Goal: Task Accomplishment & Management: Manage account settings

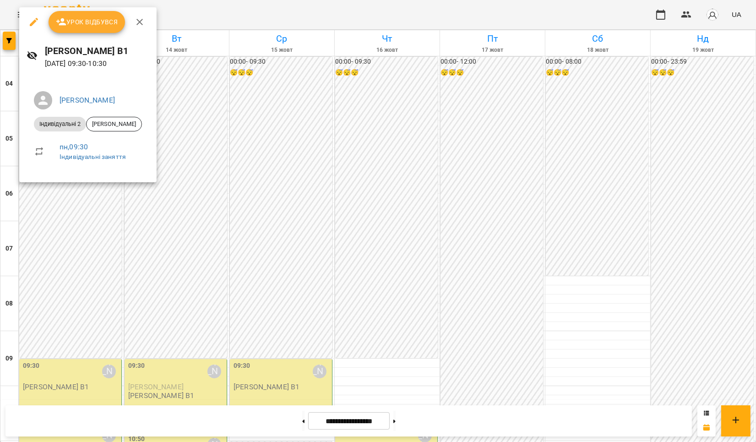
scroll to position [244, 0]
click at [77, 18] on span "Урок відбувся" at bounding box center [87, 21] width 62 height 11
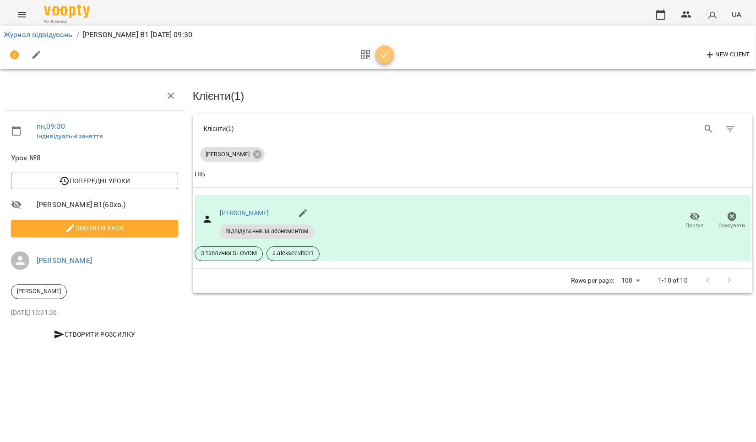
click at [387, 55] on icon "button" at bounding box center [384, 54] width 11 height 11
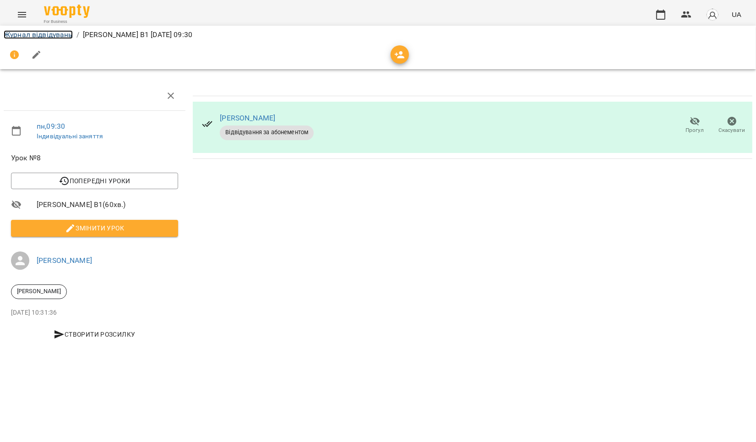
click at [37, 33] on link "Журнал відвідувань" at bounding box center [38, 34] width 69 height 9
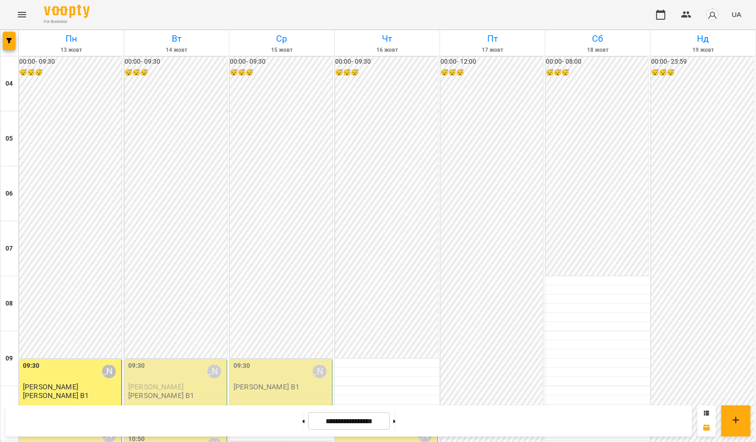
scroll to position [211, 0]
drag, startPoint x: 69, startPoint y: 231, endPoint x: 50, endPoint y: 222, distance: 20.9
click at [50, 425] on div "10:40 [PERSON_NAME]" at bounding box center [71, 435] width 97 height 21
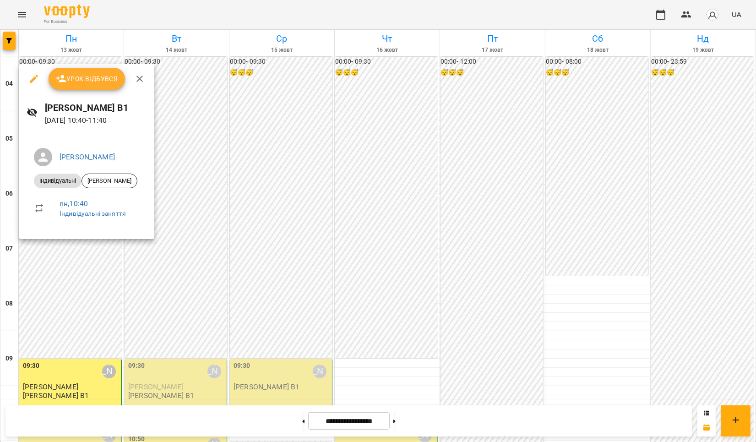
click at [31, 77] on icon "button" at bounding box center [33, 78] width 11 height 11
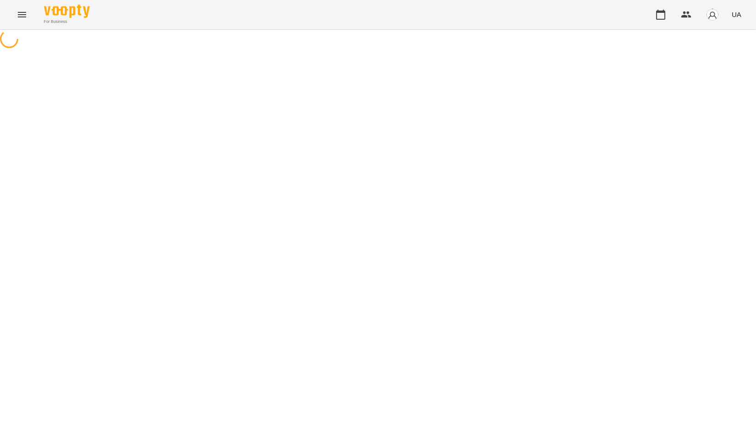
select select "**********"
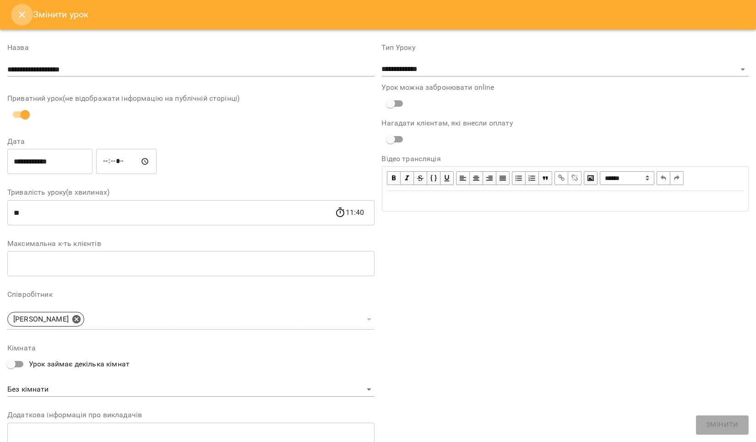
click at [19, 10] on icon "Close" at bounding box center [21, 14] width 11 height 11
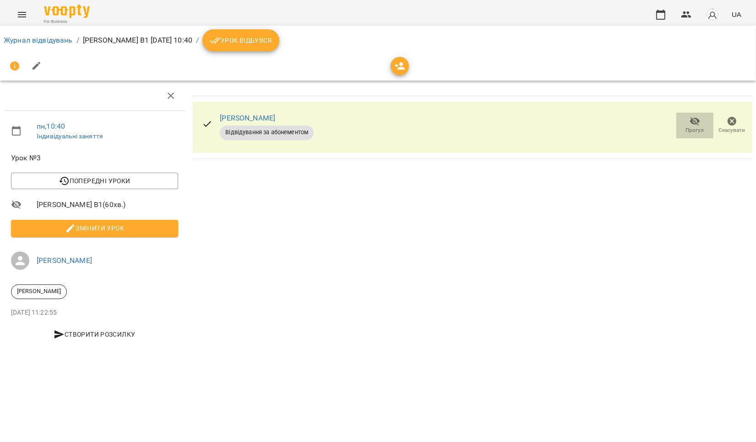
click at [694, 129] on span "Прогул" at bounding box center [695, 130] width 18 height 8
click at [399, 68] on icon "button" at bounding box center [400, 65] width 10 height 7
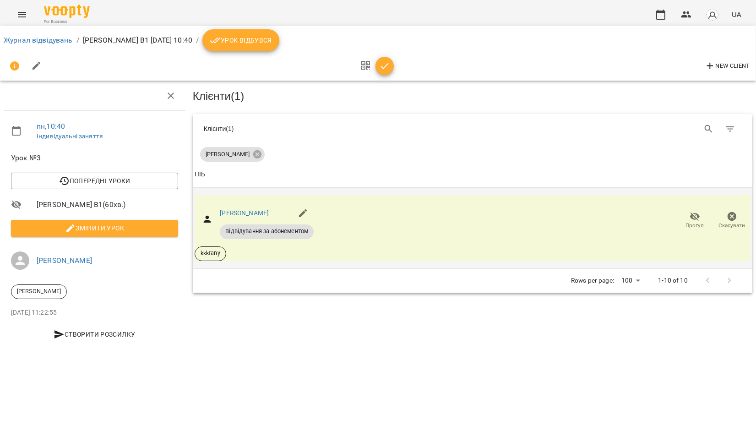
click at [694, 216] on icon "button" at bounding box center [695, 216] width 11 height 11
click at [382, 64] on icon "button" at bounding box center [384, 65] width 11 height 11
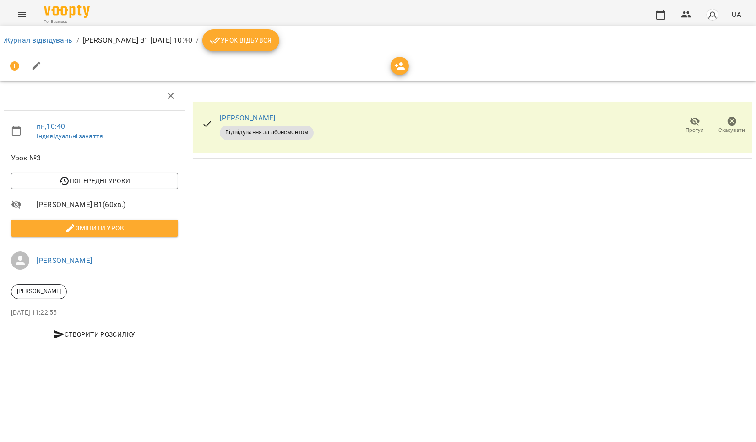
click at [692, 121] on icon "button" at bounding box center [695, 121] width 10 height 9
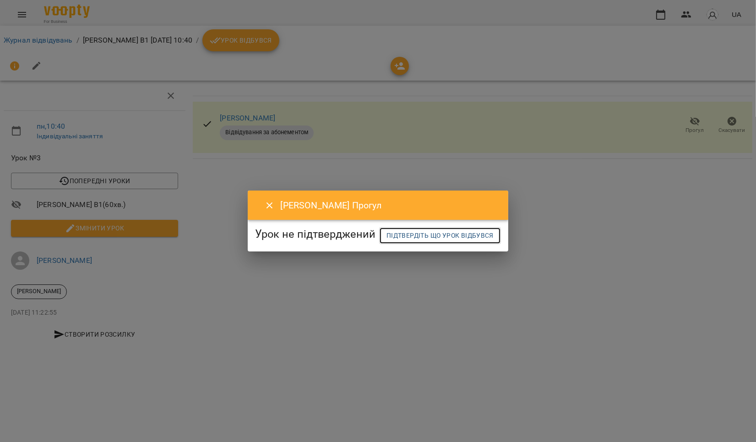
click at [392, 241] on span "Підтвердіть що урок відбувся" at bounding box center [440, 235] width 107 height 11
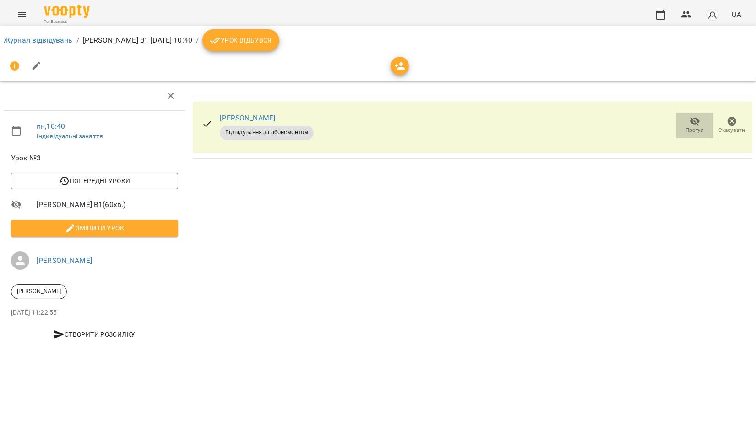
click at [691, 121] on icon "button" at bounding box center [695, 121] width 10 height 9
click at [731, 123] on icon "button" at bounding box center [732, 121] width 9 height 9
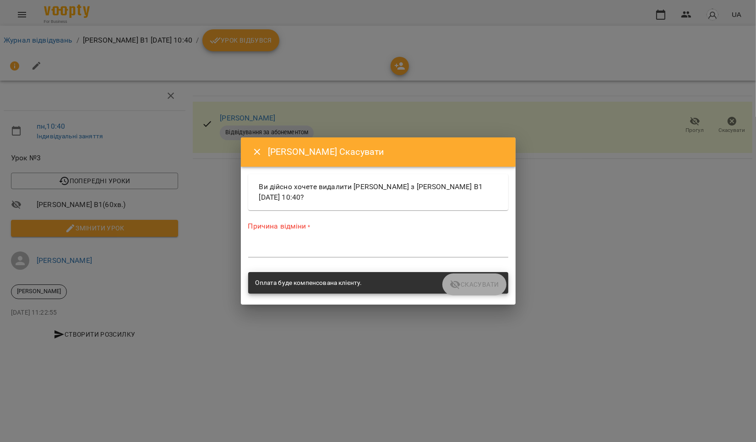
click at [280, 193] on div "Ви дійсно хочете видалити [PERSON_NAME] з [PERSON_NAME] В1 [DATE] 10:40?" at bounding box center [378, 192] width 260 height 36
click at [282, 246] on textarea at bounding box center [378, 250] width 260 height 9
click at [256, 147] on icon "Close" at bounding box center [257, 152] width 11 height 11
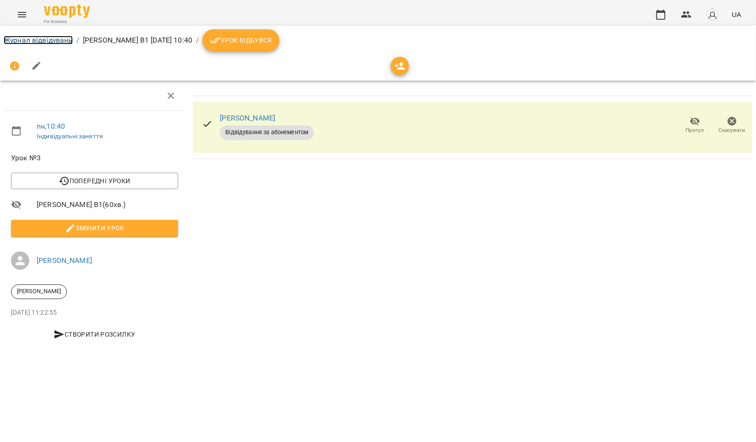
click at [35, 42] on link "Журнал відвідувань" at bounding box center [38, 40] width 69 height 9
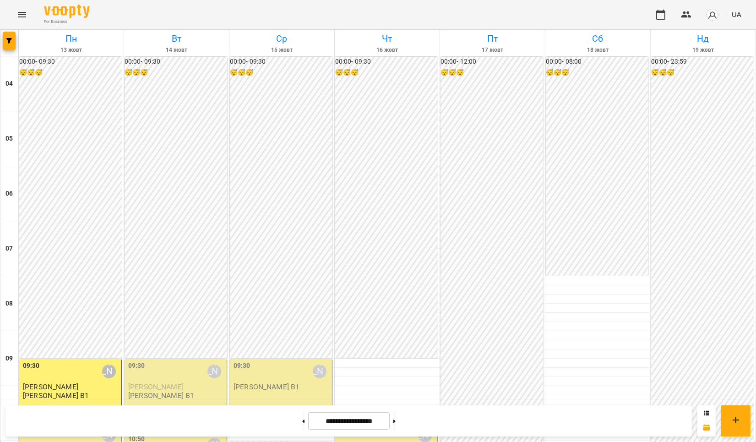
scroll to position [244, 0]
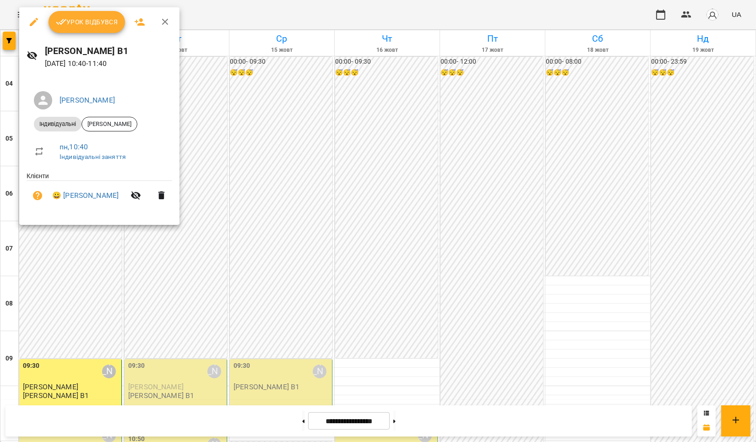
click at [159, 198] on icon "button" at bounding box center [162, 196] width 6 height 8
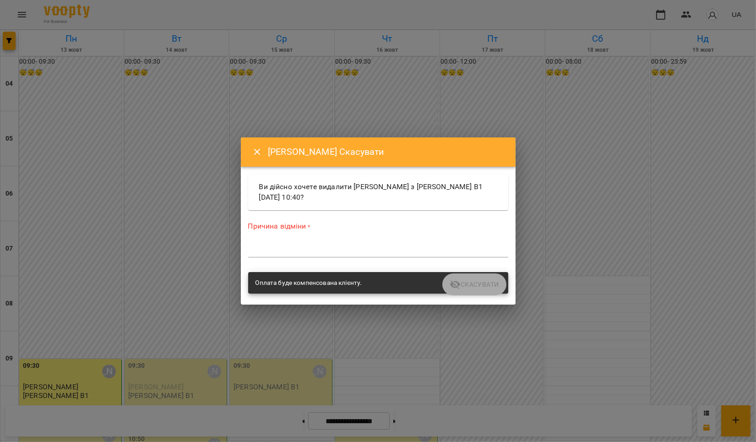
click at [323, 249] on textarea at bounding box center [378, 250] width 260 height 9
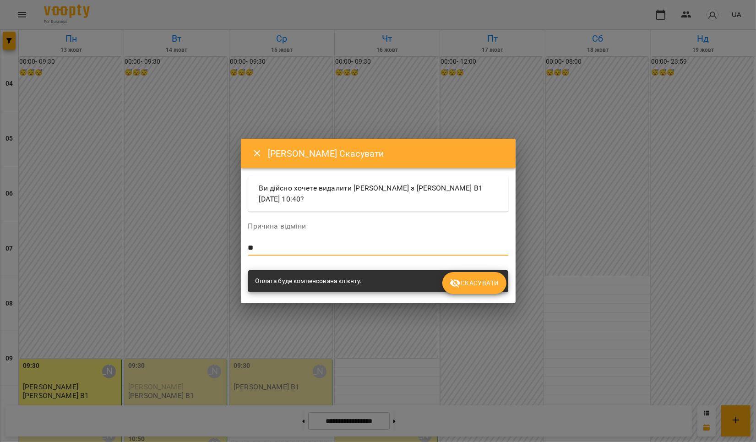
type textarea "*"
type textarea "**********"
click at [334, 281] on div "Оплата буде компенсована клієнту." at bounding box center [309, 281] width 107 height 16
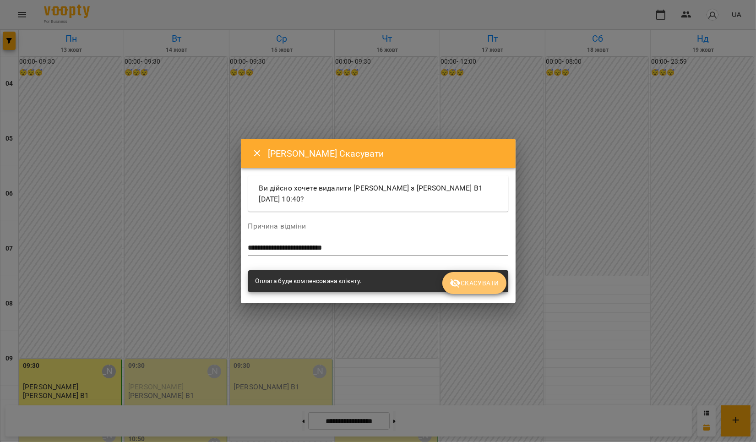
click at [463, 281] on span "Скасувати" at bounding box center [474, 283] width 49 height 11
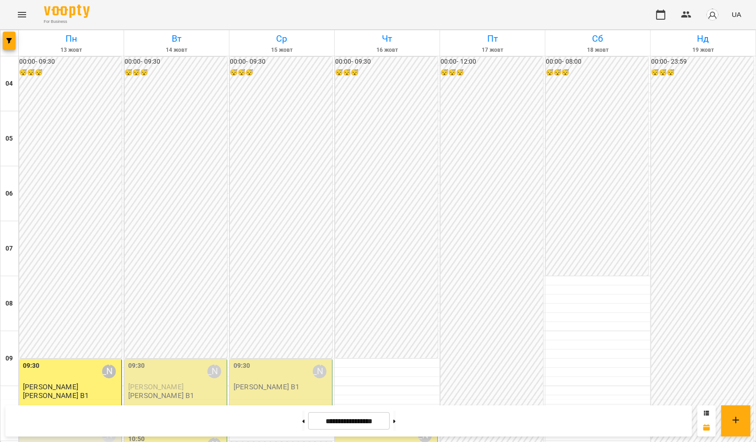
scroll to position [334, 0]
drag, startPoint x: 65, startPoint y: 117, endPoint x: 59, endPoint y: 103, distance: 15.2
click at [59, 425] on div "10:40 [PERSON_NAME]" at bounding box center [71, 435] width 97 height 21
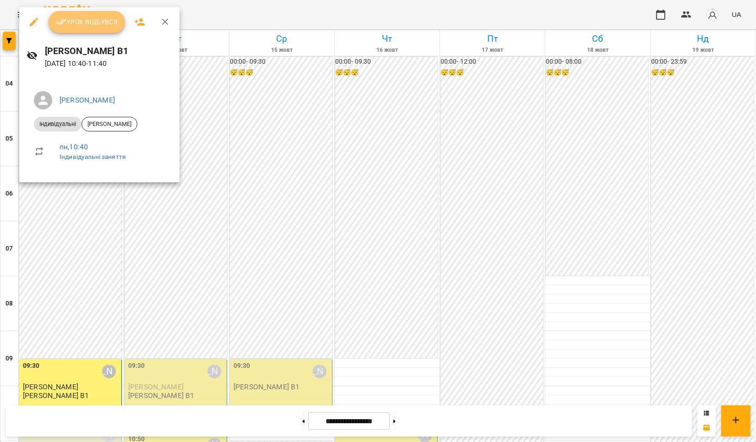
click at [74, 24] on span "Урок відбувся" at bounding box center [87, 21] width 62 height 11
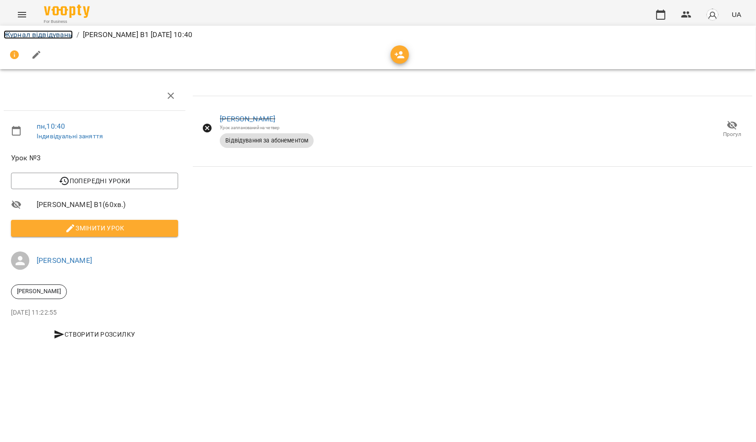
click at [37, 32] on link "Журнал відвідувань" at bounding box center [38, 34] width 69 height 9
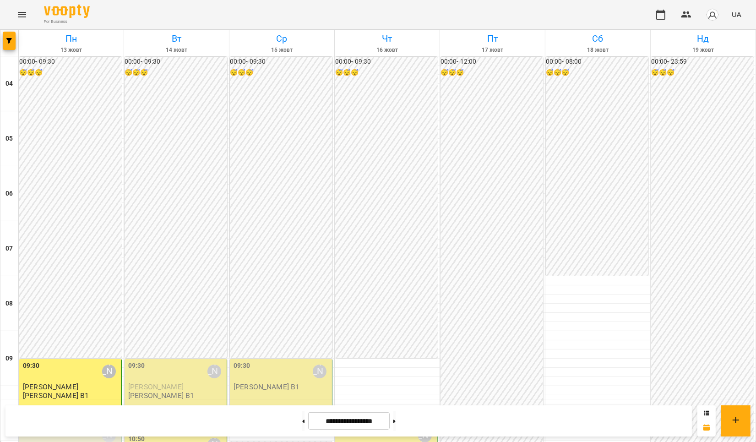
scroll to position [488, 0]
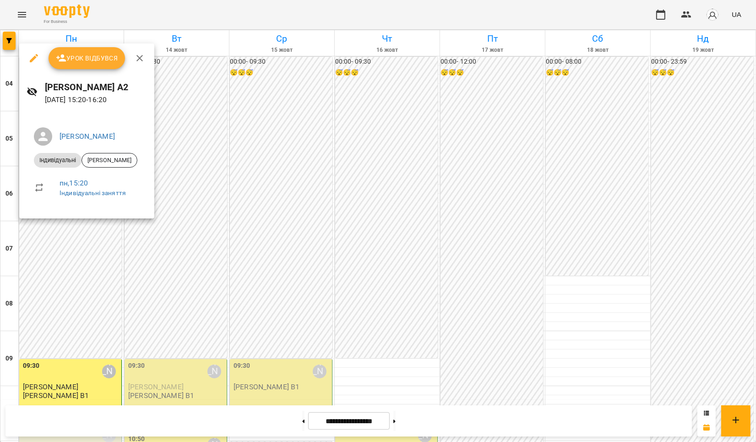
click at [93, 55] on span "Урок відбувся" at bounding box center [87, 58] width 62 height 11
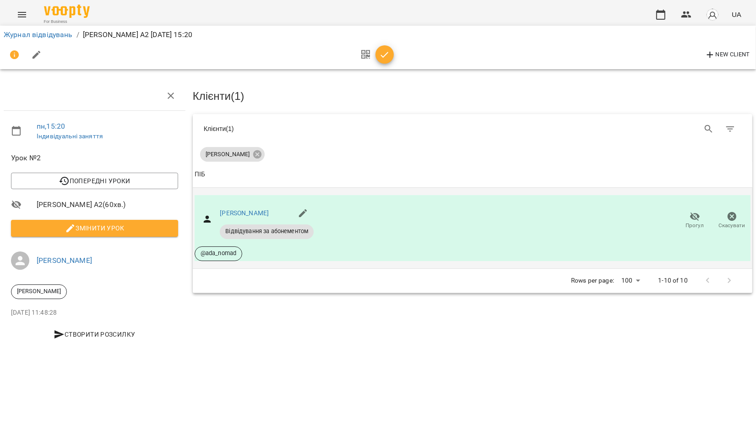
click at [697, 218] on icon "button" at bounding box center [695, 216] width 11 height 11
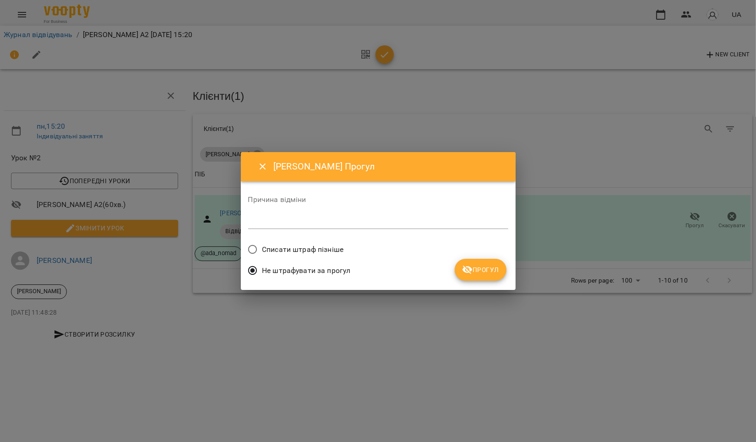
click at [296, 248] on span "Списати штраф пізніше" at bounding box center [303, 249] width 82 height 11
click at [487, 270] on span "Прогул" at bounding box center [480, 269] width 37 height 11
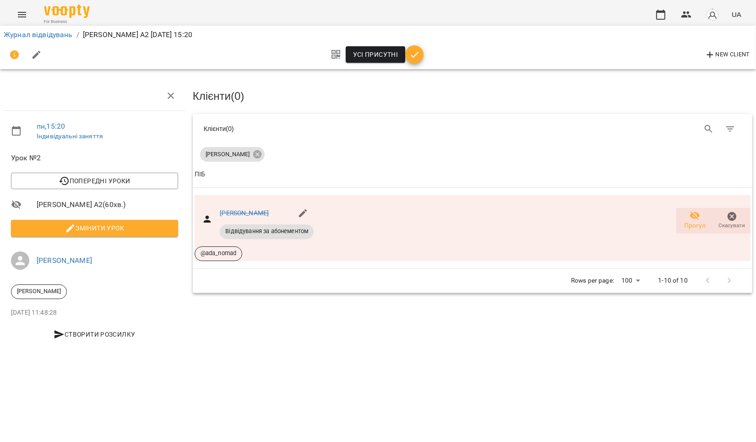
click at [415, 55] on icon "button" at bounding box center [415, 55] width 8 height 6
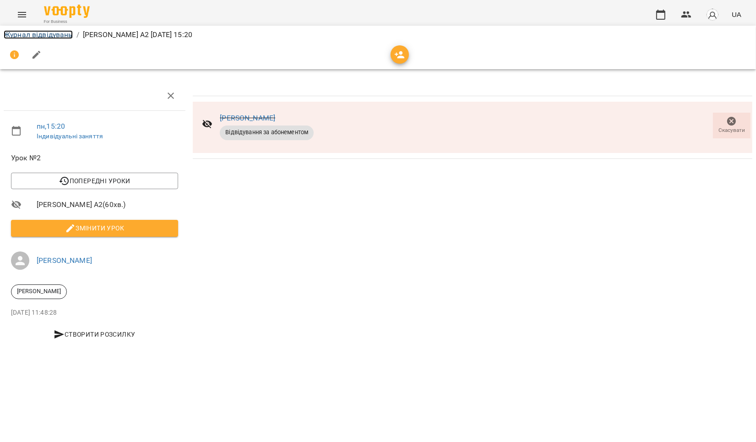
click at [44, 36] on link "Журнал відвідувань" at bounding box center [38, 34] width 69 height 9
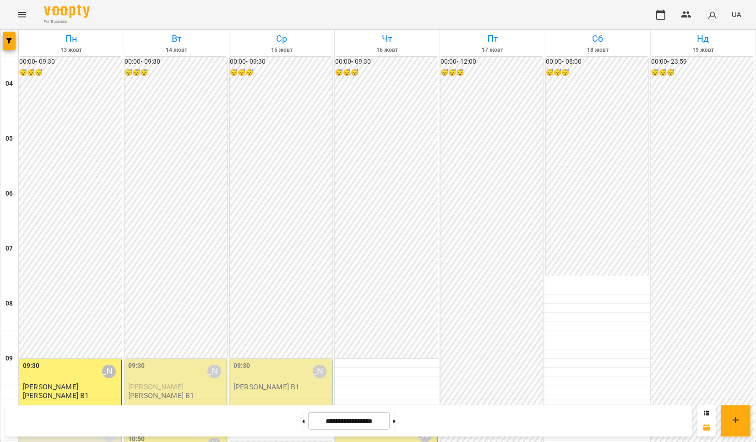
scroll to position [305, 0]
click at [76, 425] on div "10:40 [PERSON_NAME]" at bounding box center [71, 435] width 97 height 21
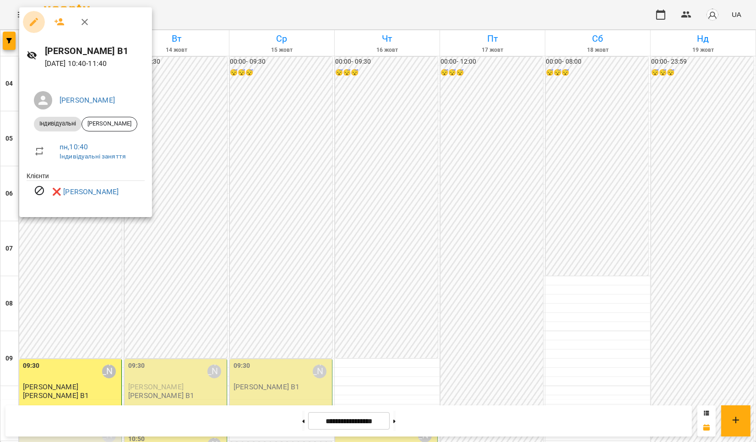
click at [33, 20] on icon "button" at bounding box center [33, 21] width 11 height 11
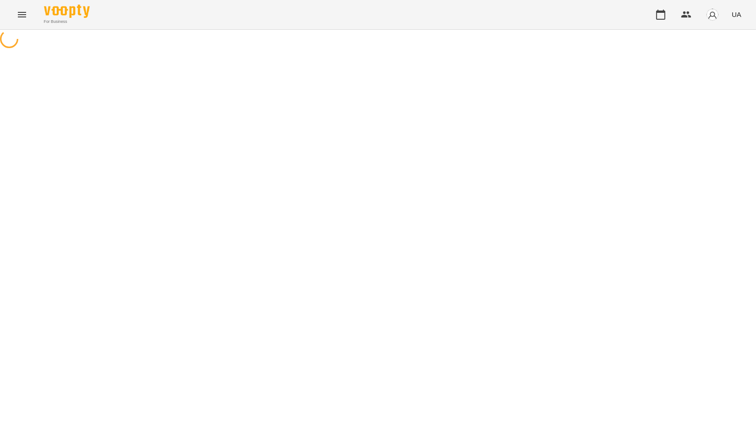
select select "**********"
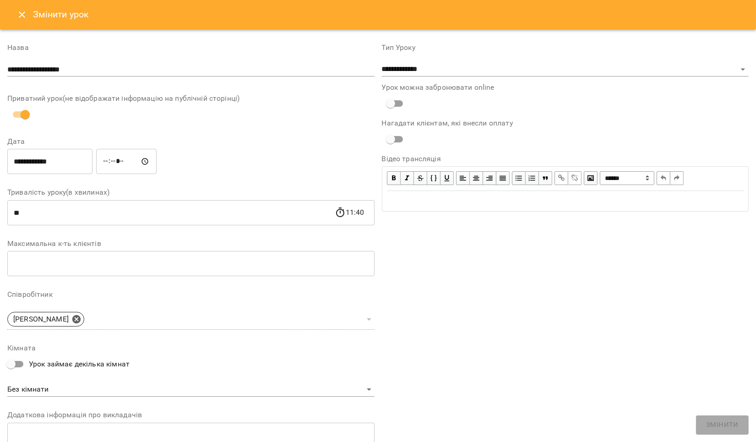
scroll to position [110, 0]
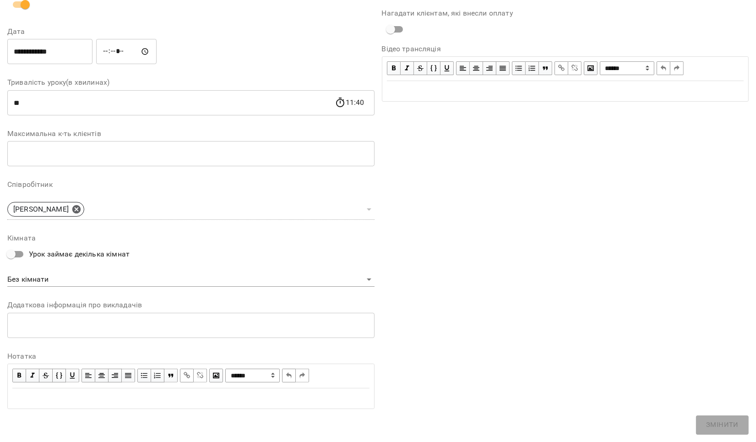
click at [719, 421] on div "**********" at bounding box center [378, 180] width 749 height 515
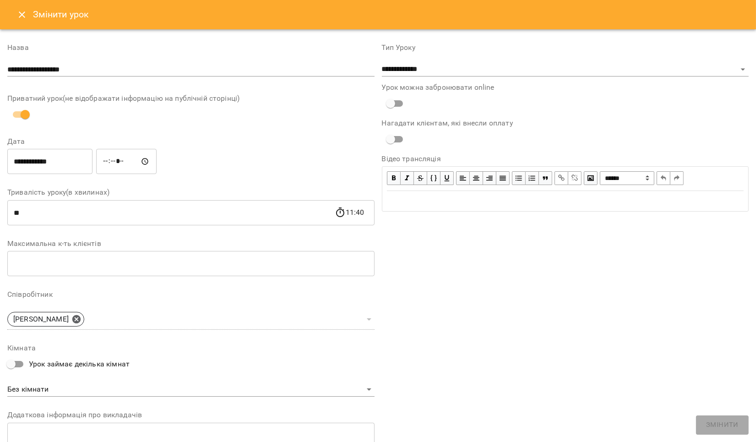
click at [115, 163] on input "*****" at bounding box center [126, 162] width 60 height 26
click at [115, 159] on input "*****" at bounding box center [126, 162] width 60 height 26
click at [115, 161] on input "*****" at bounding box center [126, 162] width 60 height 26
type input "*****"
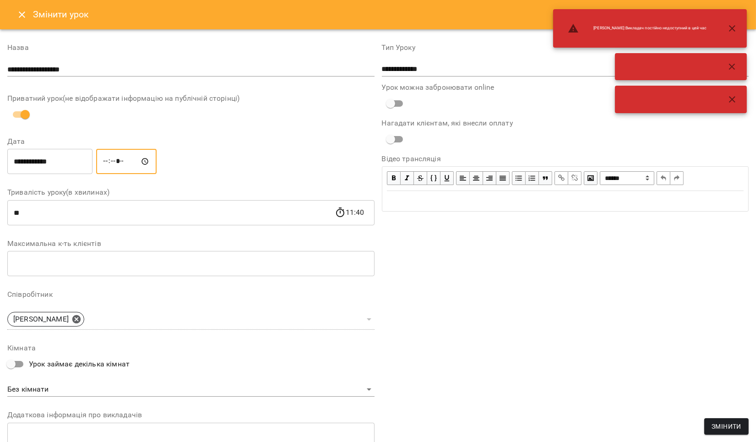
click at [498, 308] on div "**********" at bounding box center [565, 281] width 375 height 497
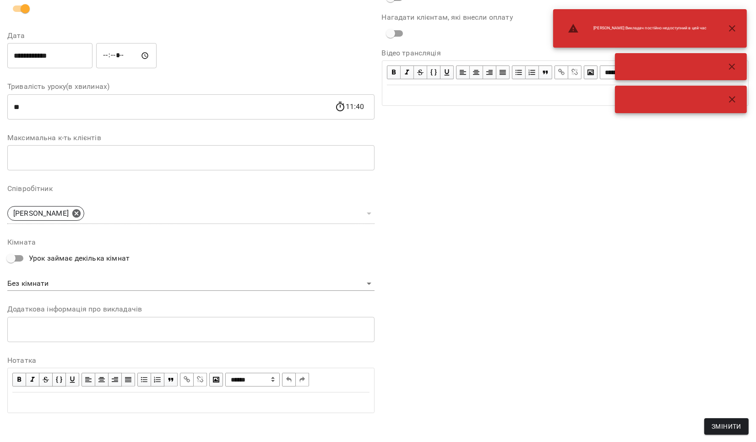
scroll to position [110, 0]
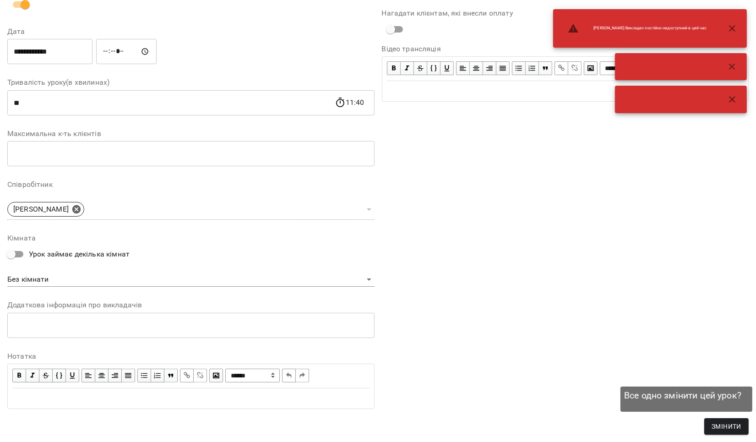
click at [718, 427] on span "Змінити" at bounding box center [727, 426] width 30 height 11
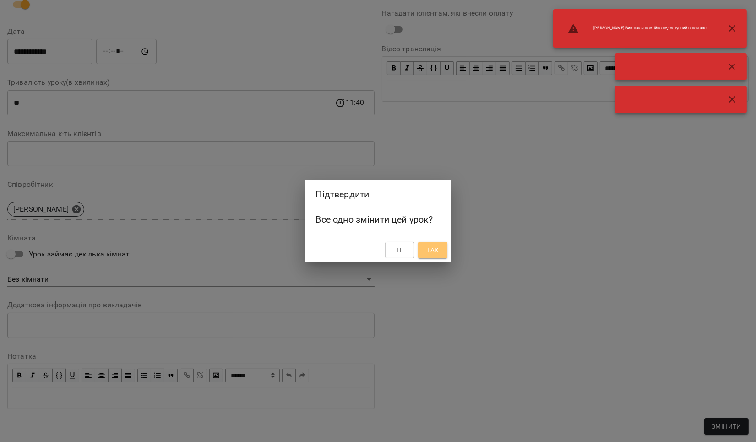
click at [438, 245] on span "Так" at bounding box center [433, 250] width 12 height 11
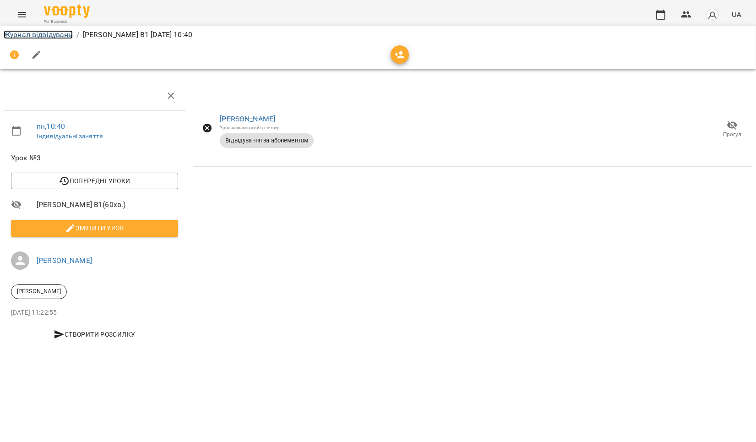
click at [41, 32] on link "Журнал відвідувань" at bounding box center [38, 34] width 69 height 9
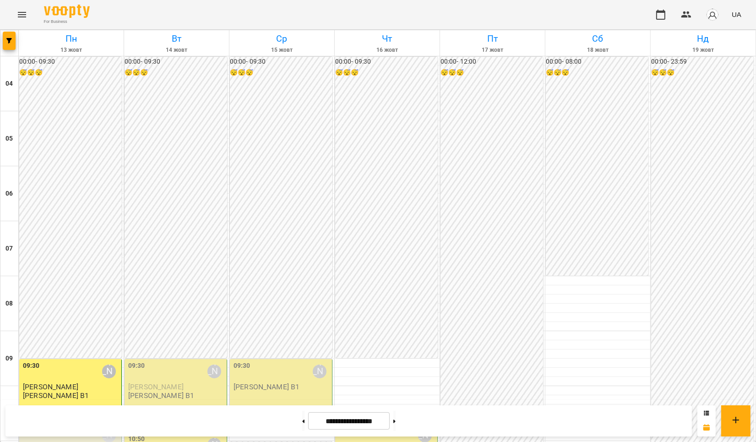
scroll to position [305, 0]
click at [50, 425] on div "10:40 [PERSON_NAME]" at bounding box center [71, 435] width 97 height 21
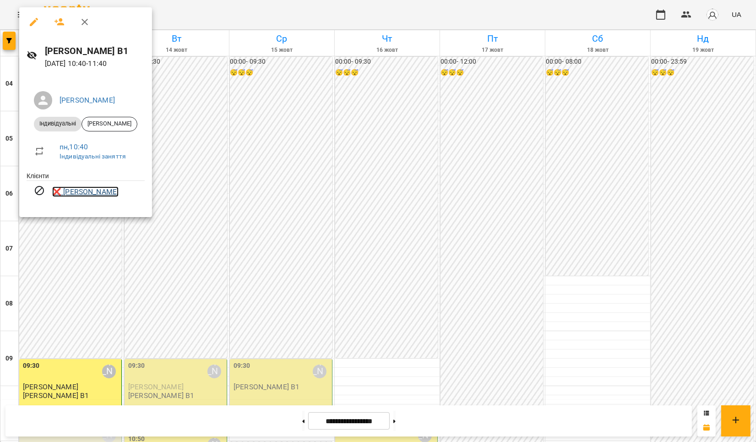
click at [58, 188] on link "❌ [PERSON_NAME]" at bounding box center [85, 191] width 66 height 11
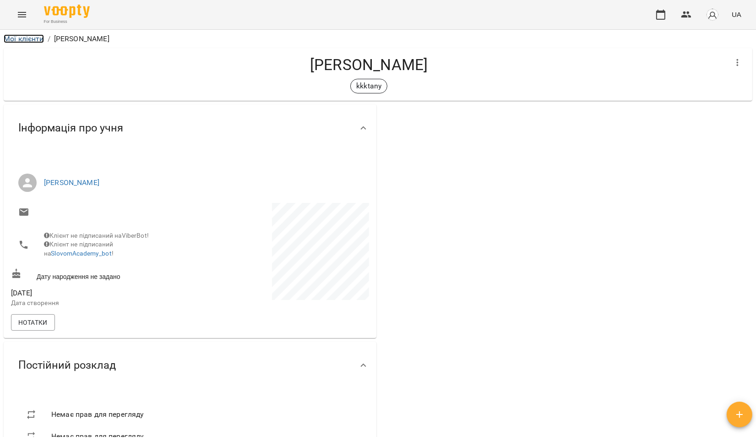
click at [29, 38] on link "Мої клієнти" at bounding box center [24, 38] width 40 height 9
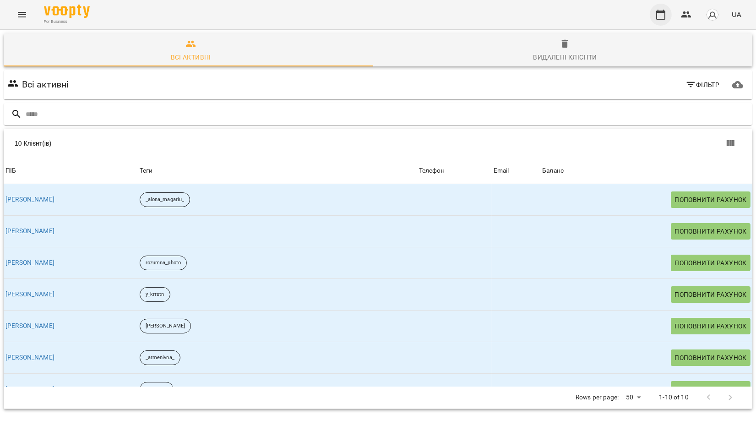
click at [659, 13] on icon "button" at bounding box center [661, 14] width 11 height 11
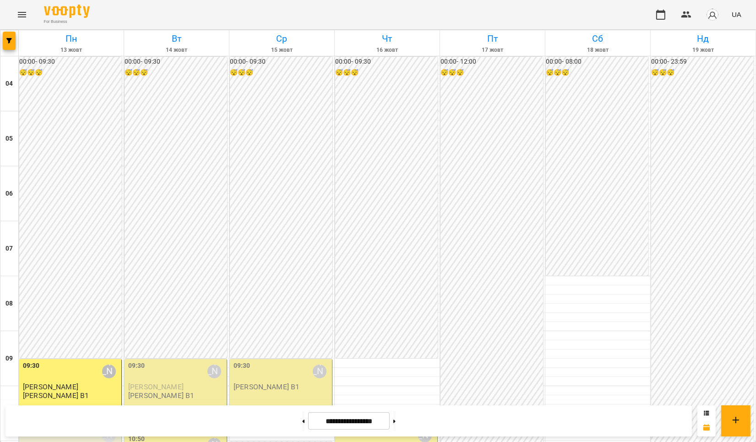
scroll to position [550, 0]
click at [396, 418] on button at bounding box center [395, 421] width 2 height 20
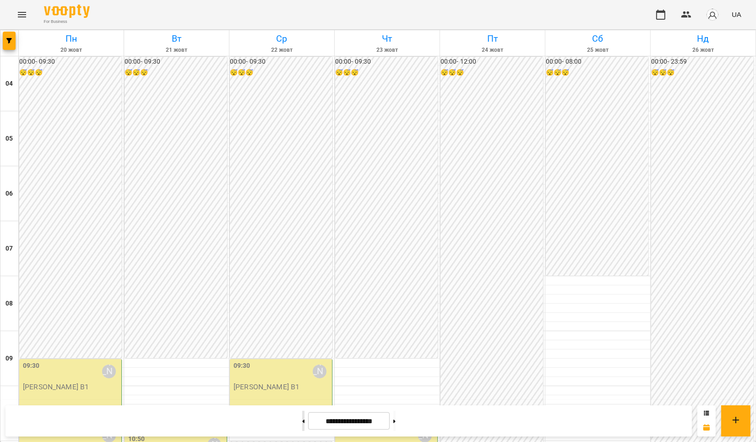
click at [302, 423] on button at bounding box center [303, 421] width 2 height 20
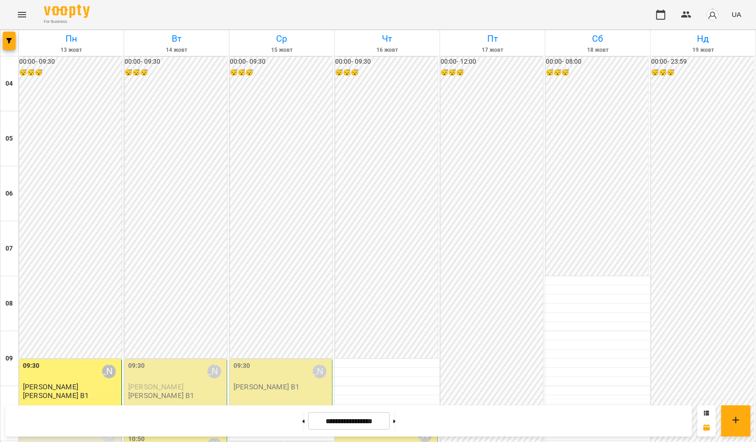
scroll to position [305, 0]
click at [302, 423] on button at bounding box center [303, 421] width 2 height 20
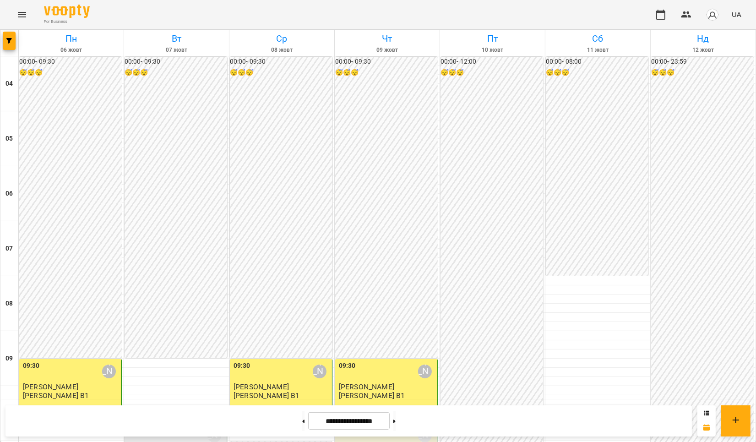
scroll to position [611, 0]
click at [302, 423] on button at bounding box center [303, 421] width 2 height 20
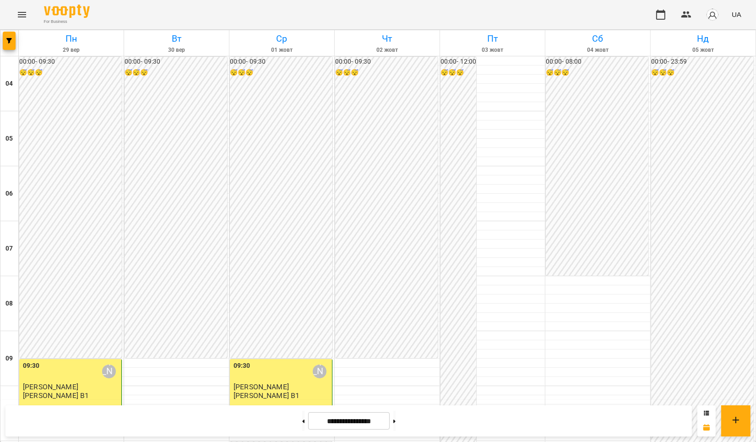
scroll to position [672, 0]
click at [302, 417] on button at bounding box center [303, 421] width 2 height 20
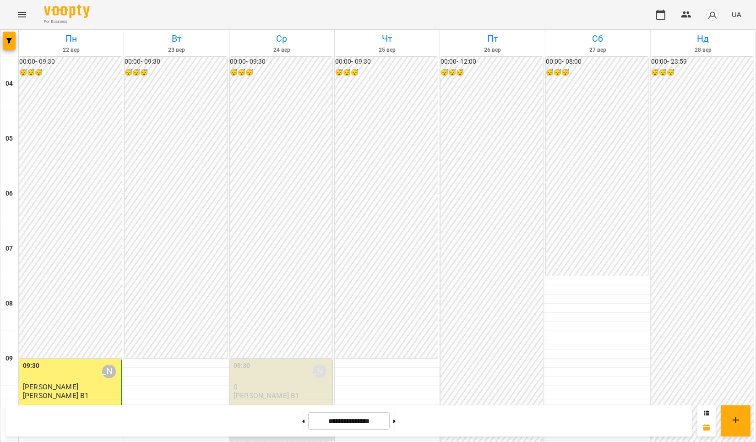
scroll to position [427, 0]
click at [396, 418] on button at bounding box center [395, 421] width 2 height 20
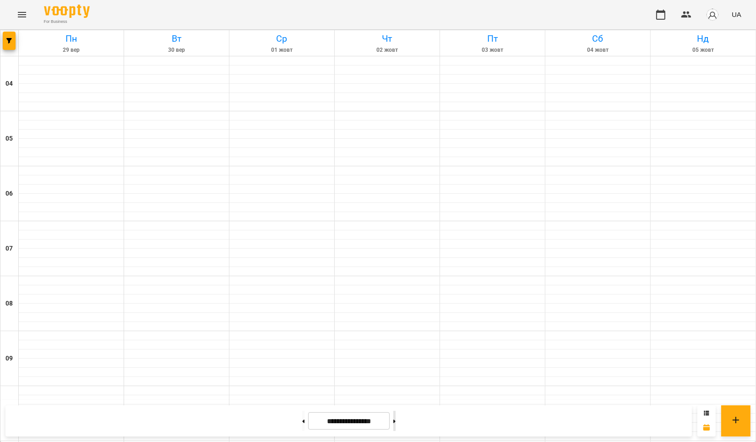
click at [396, 418] on button at bounding box center [395, 421] width 2 height 20
type input "**********"
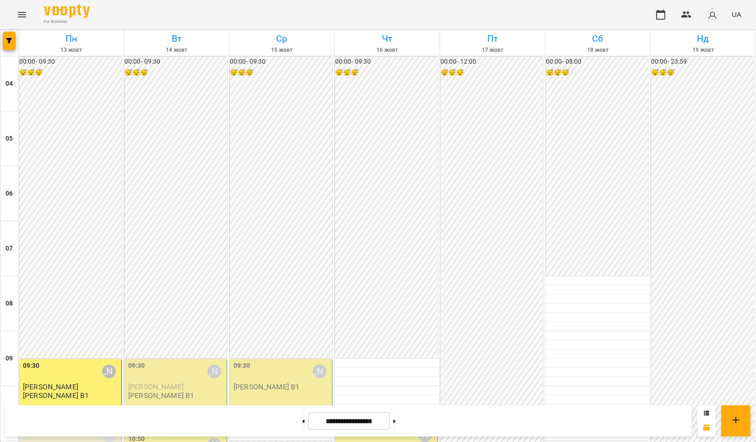
scroll to position [550, 0]
